Goal: Task Accomplishment & Management: Manage account settings

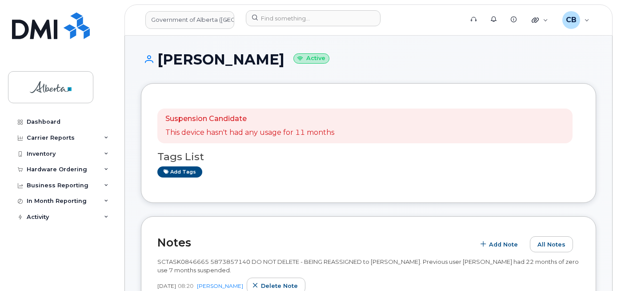
scroll to position [286, 0]
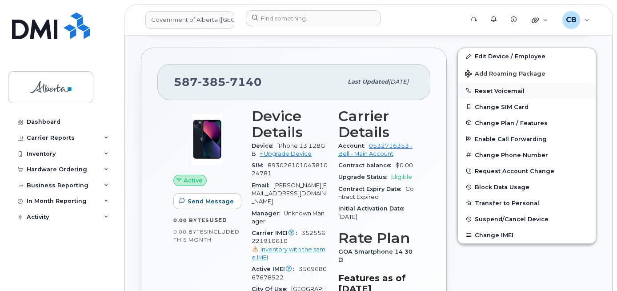
click at [499, 90] on button "Reset Voicemail" at bounding box center [527, 91] width 138 height 16
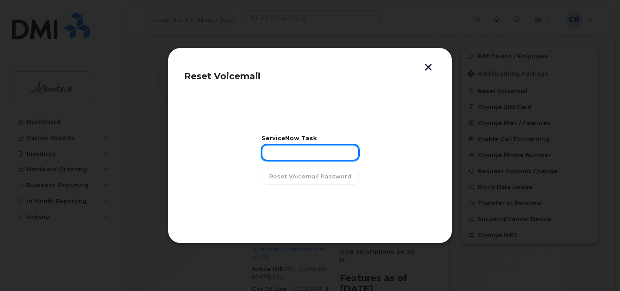
click at [288, 150] on input "text" at bounding box center [309, 153] width 97 height 16
paste input "SCTASK0846665"
type input "SCTASK0846665"
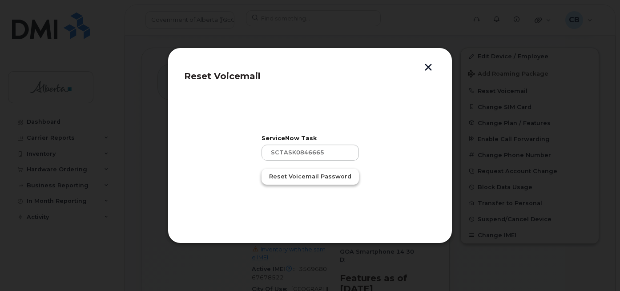
click at [305, 178] on span "Reset Voicemail Password" at bounding box center [310, 176] width 82 height 8
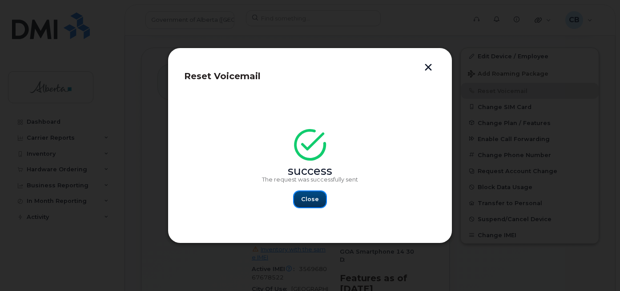
click at [314, 200] on span "Close" at bounding box center [310, 199] width 18 height 8
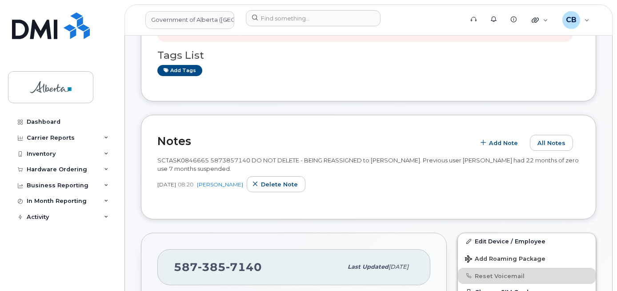
scroll to position [0, 0]
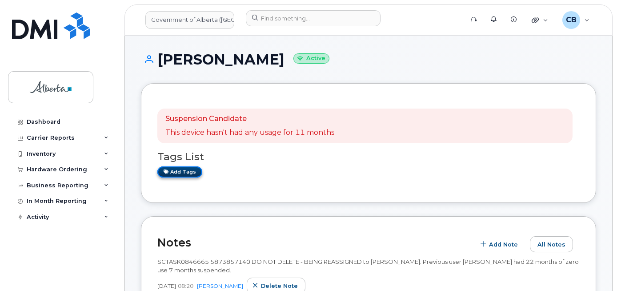
click at [184, 171] on link "Add tags" at bounding box center [179, 171] width 45 height 11
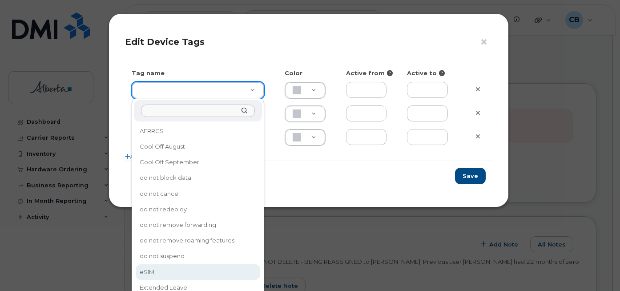
type input "eSIM"
type input "D6CDC1"
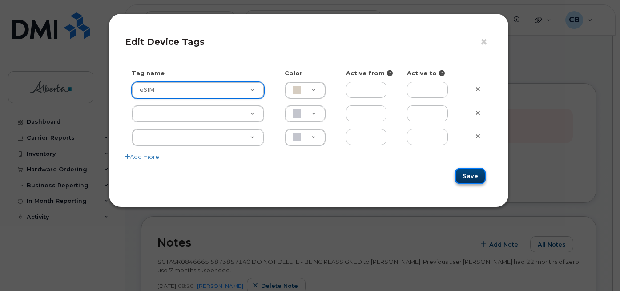
click at [466, 173] on button "Save" at bounding box center [470, 176] width 31 height 16
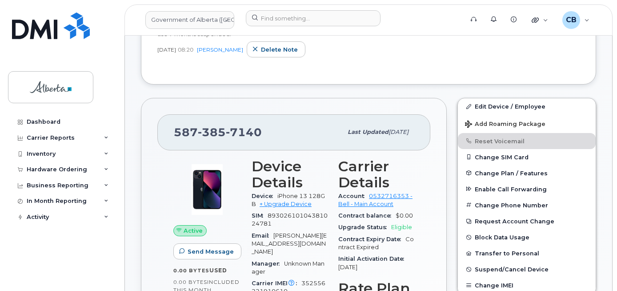
scroll to position [222, 0]
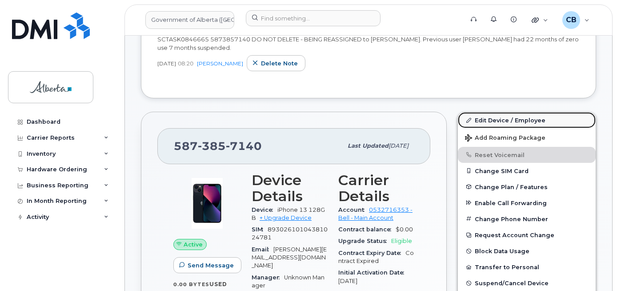
click at [507, 117] on link "Edit Device / Employee" at bounding box center [527, 120] width 138 height 16
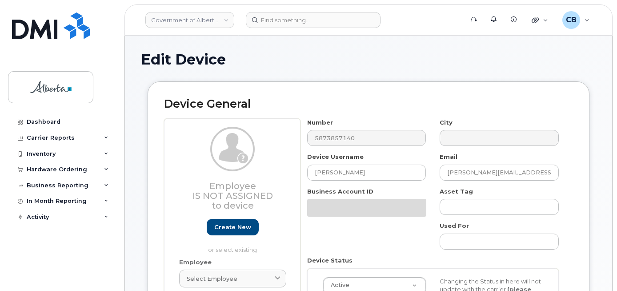
select select "4681665"
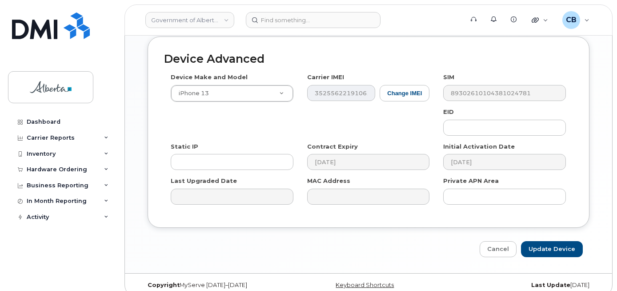
scroll to position [516, 0]
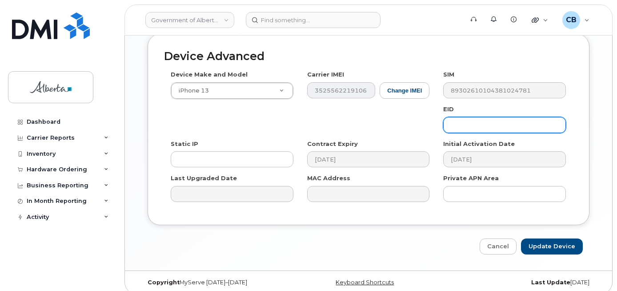
click at [495, 118] on input "text" at bounding box center [504, 125] width 123 height 16
paste input "89049032007008882600124745173472"
type input "89049032007008882600124745173472"
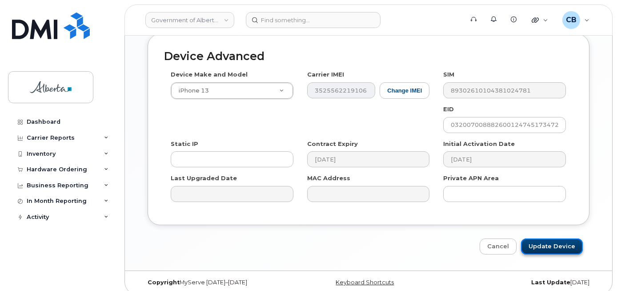
click at [547, 243] on input "Update Device" at bounding box center [552, 246] width 62 height 16
type input "Saving..."
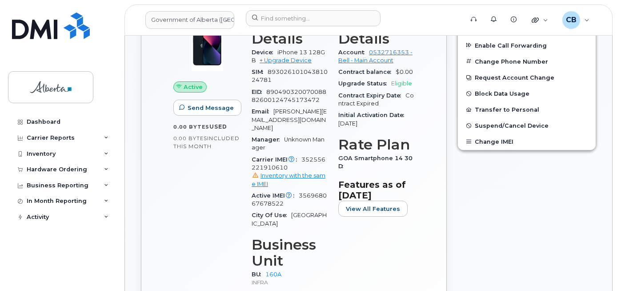
scroll to position [392, 0]
